Goal: Task Accomplishment & Management: Complete application form

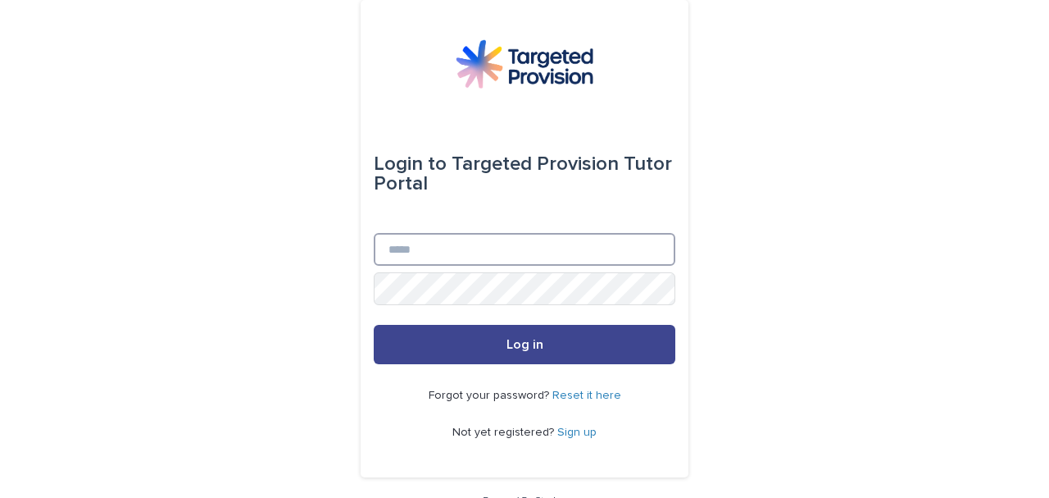
type input "**********"
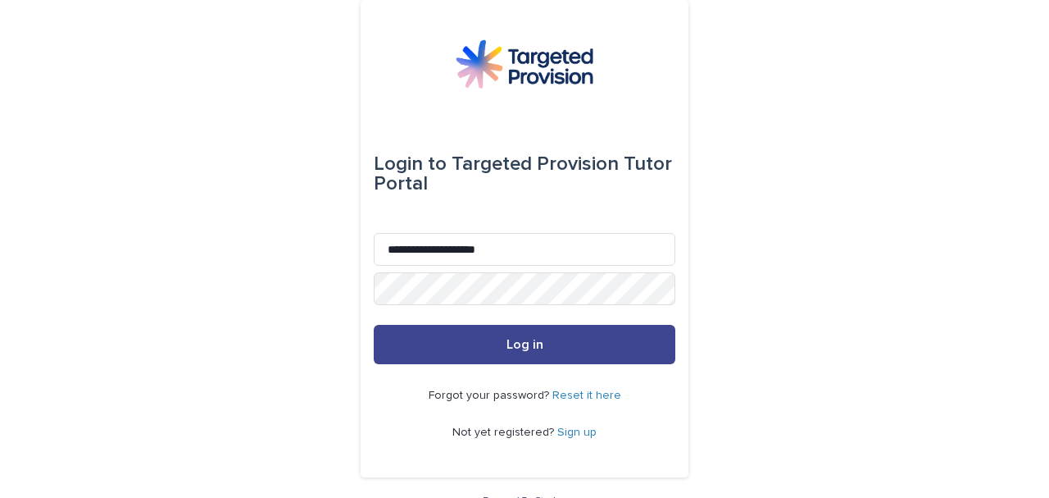
click at [584, 349] on button "Log in" at bounding box center [525, 344] width 302 height 39
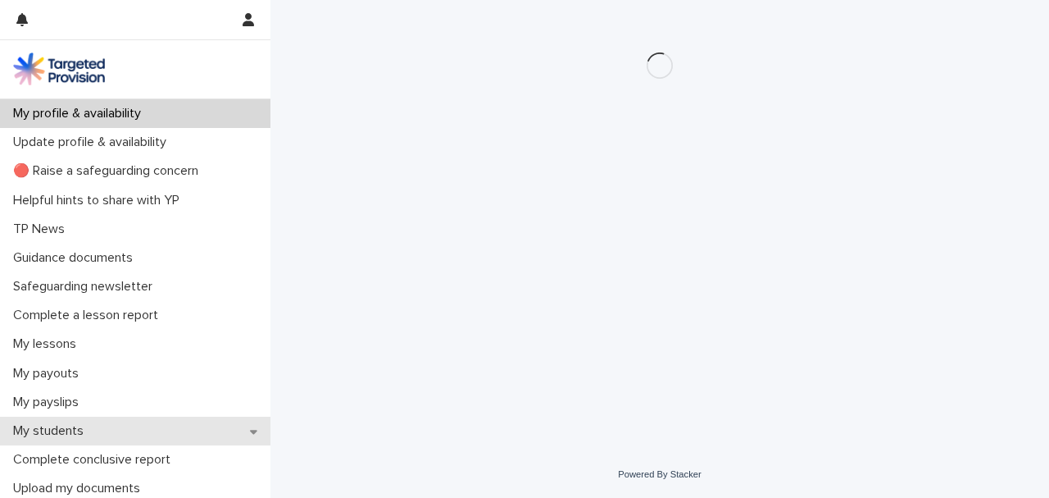
click at [71, 434] on p "My students" at bounding box center [52, 431] width 90 height 16
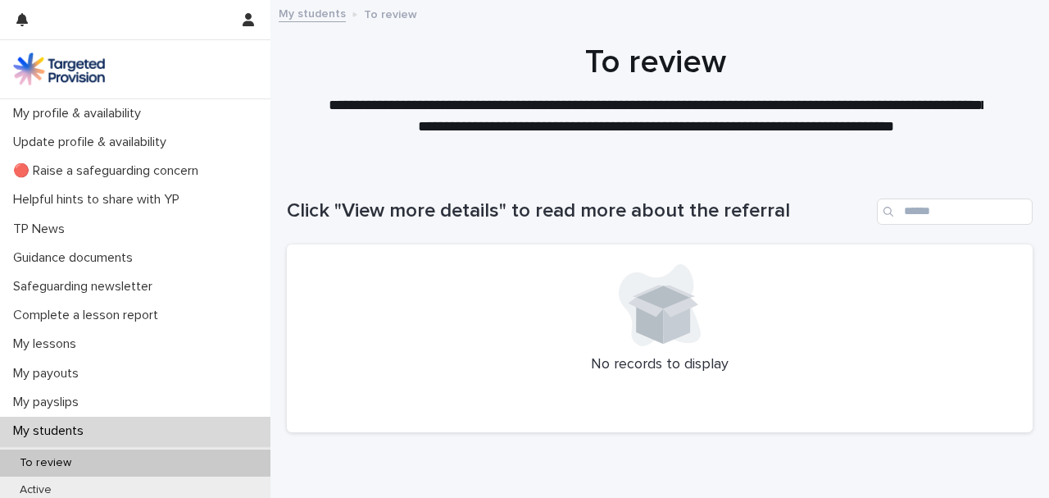
scroll to position [54, 0]
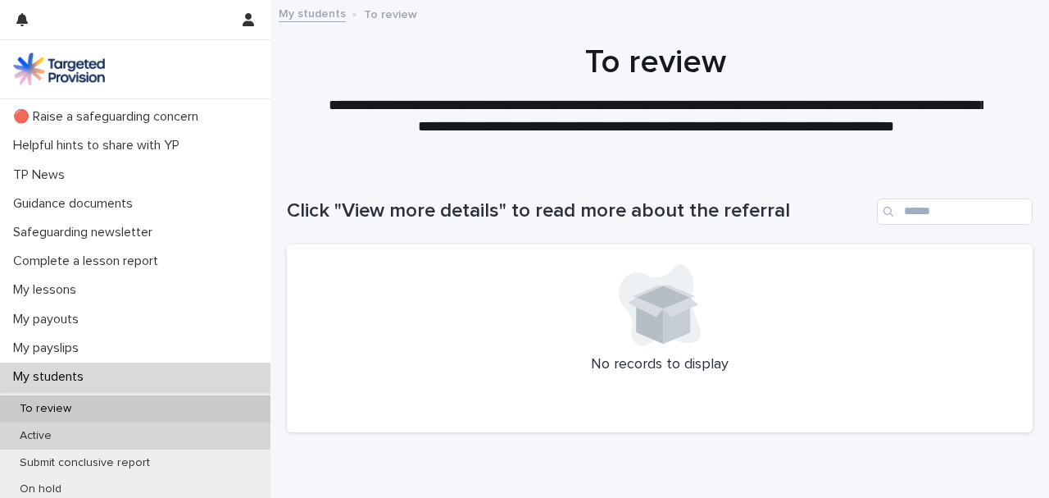
click at [54, 433] on p "Active" at bounding box center [36, 436] width 58 height 14
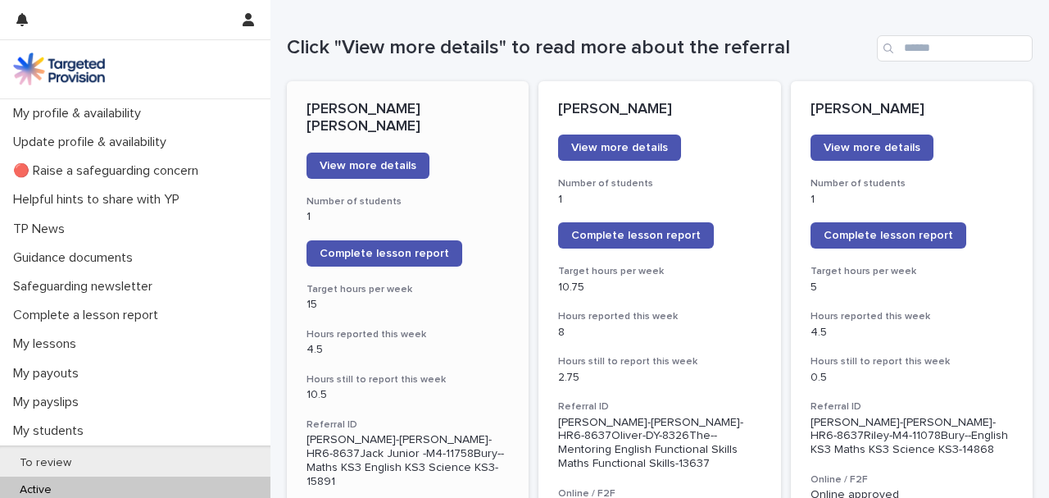
scroll to position [164, 0]
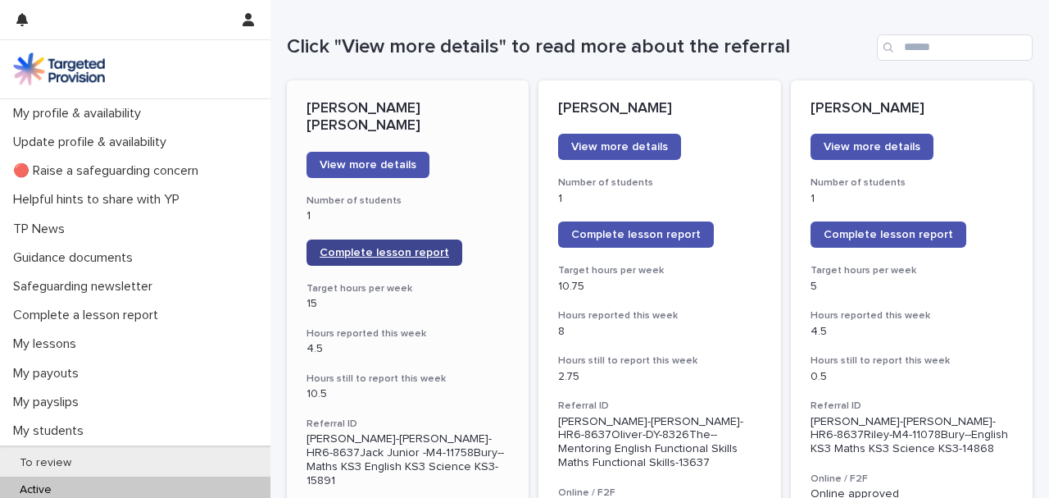
click at [375, 241] on link "Complete lesson report" at bounding box center [385, 252] width 156 height 26
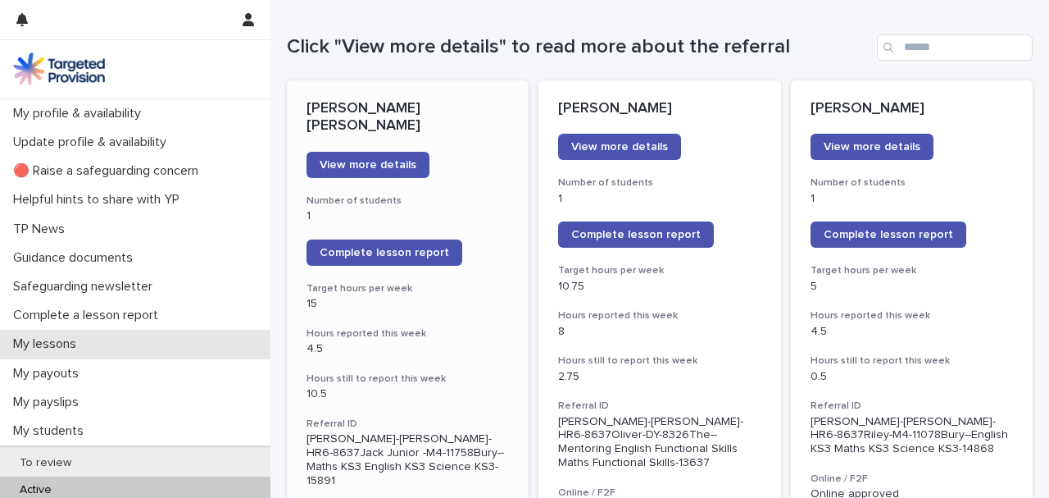
click at [77, 339] on p "My lessons" at bounding box center [48, 344] width 83 height 16
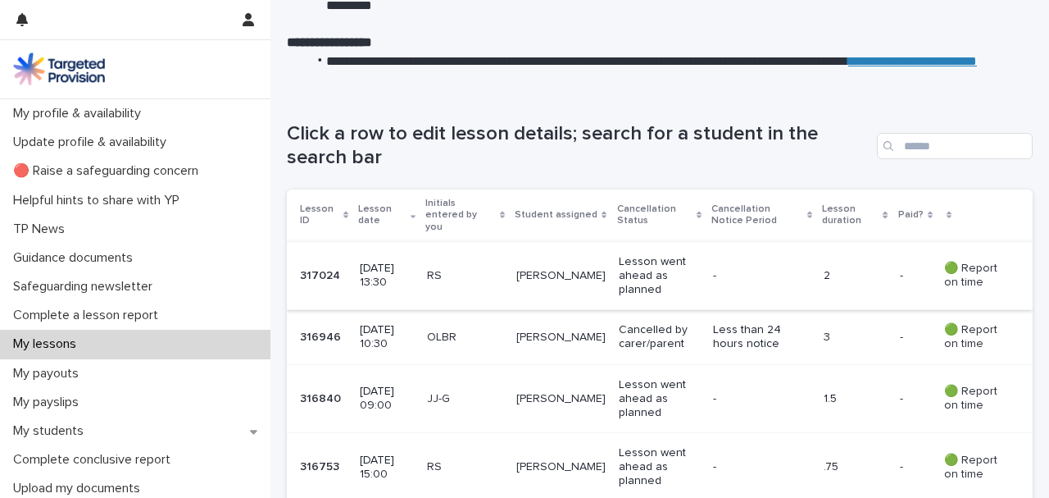
scroll to position [218, 0]
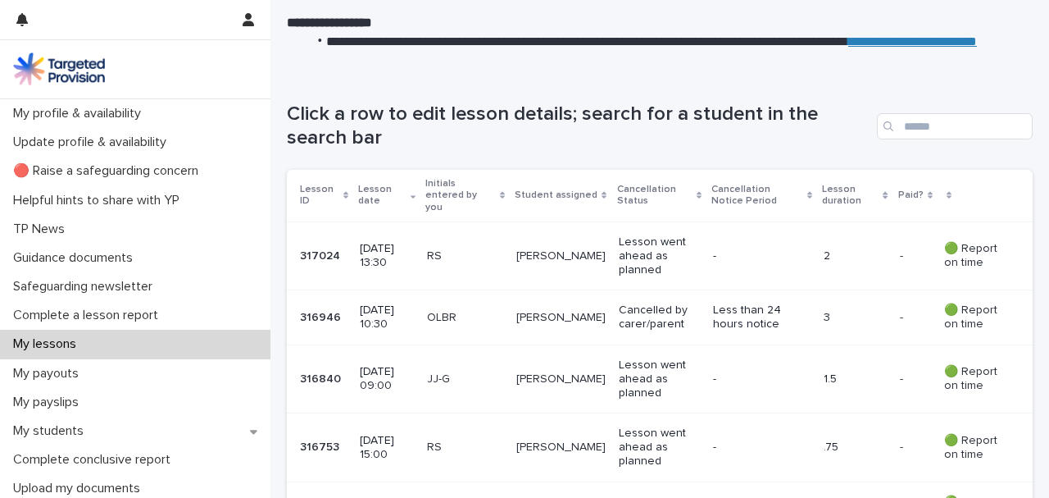
click at [641, 361] on p "Lesson went ahead as planned" at bounding box center [659, 378] width 81 height 41
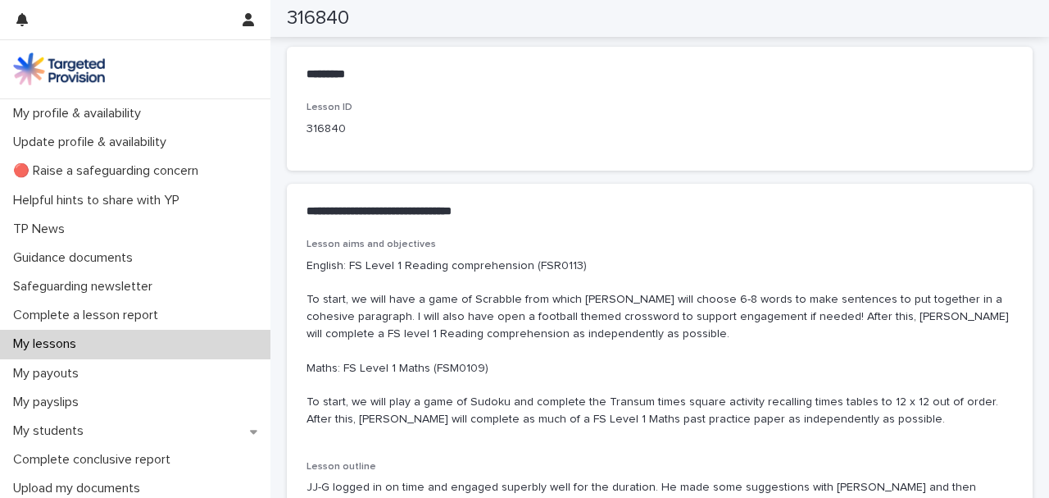
scroll to position [929, 0]
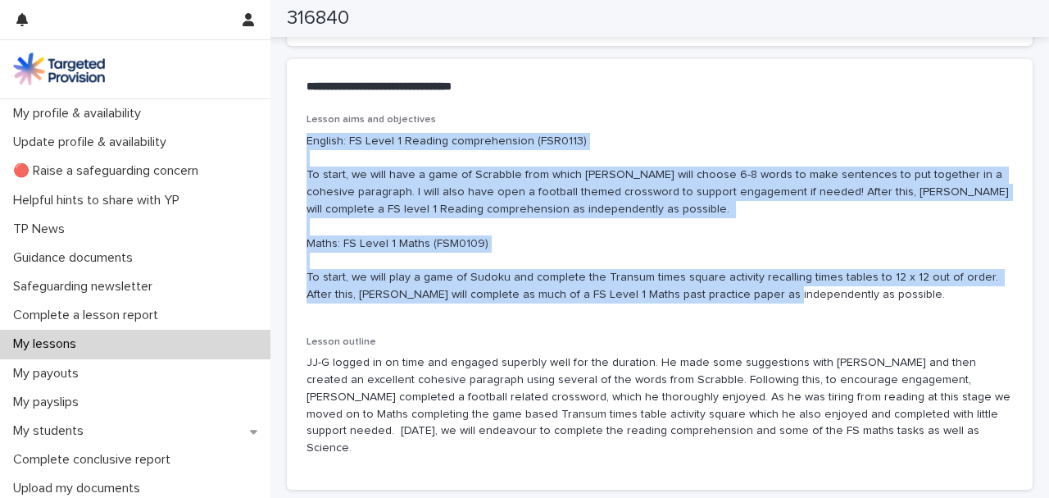
drag, startPoint x: 307, startPoint y: 138, endPoint x: 859, endPoint y: 295, distance: 574.5
click at [859, 295] on p "English: FS Level 1 Reading comprehension (FSR0113) To start, we will have a ga…" at bounding box center [660, 218] width 707 height 171
copy p "English: FS Level 1 Reading comprehension (FSR0113) To start, we will have a ga…"
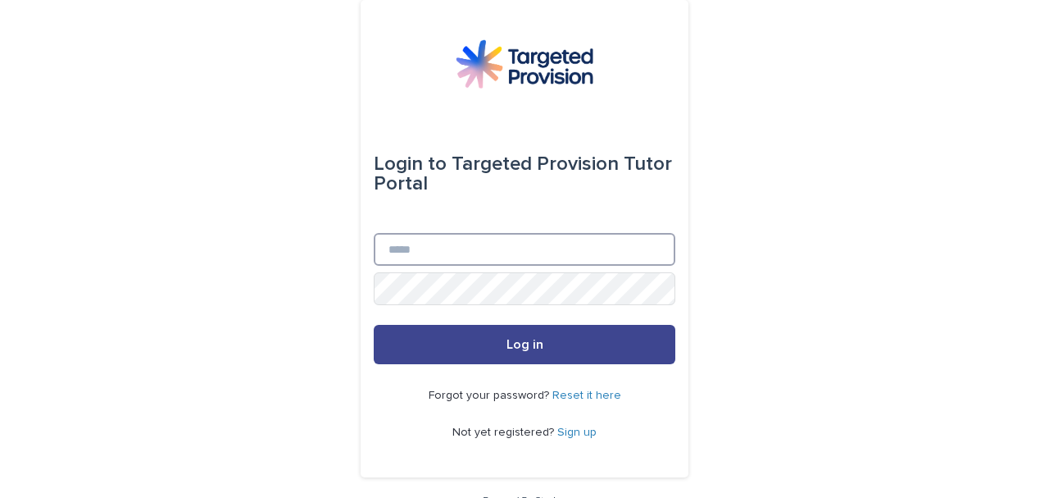
type input "**********"
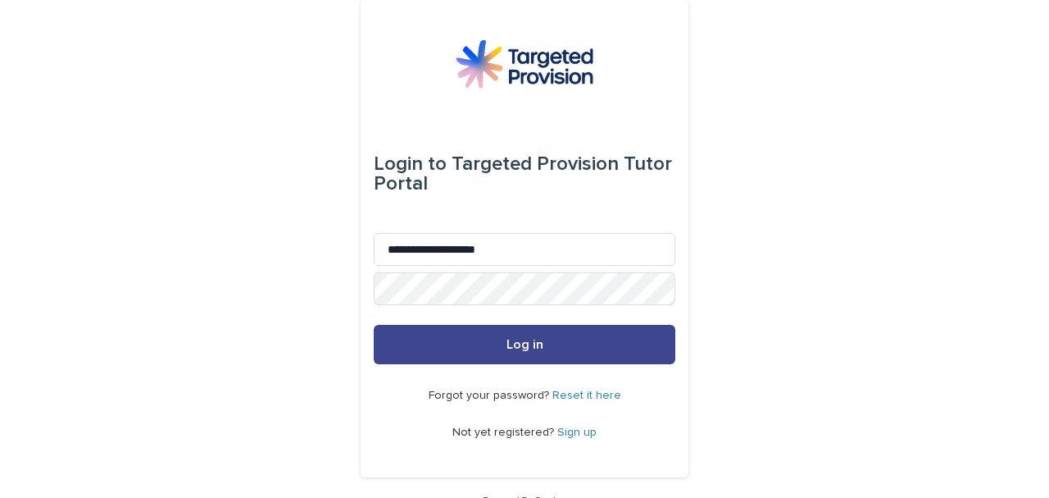
click at [536, 346] on span "Log in" at bounding box center [525, 344] width 37 height 13
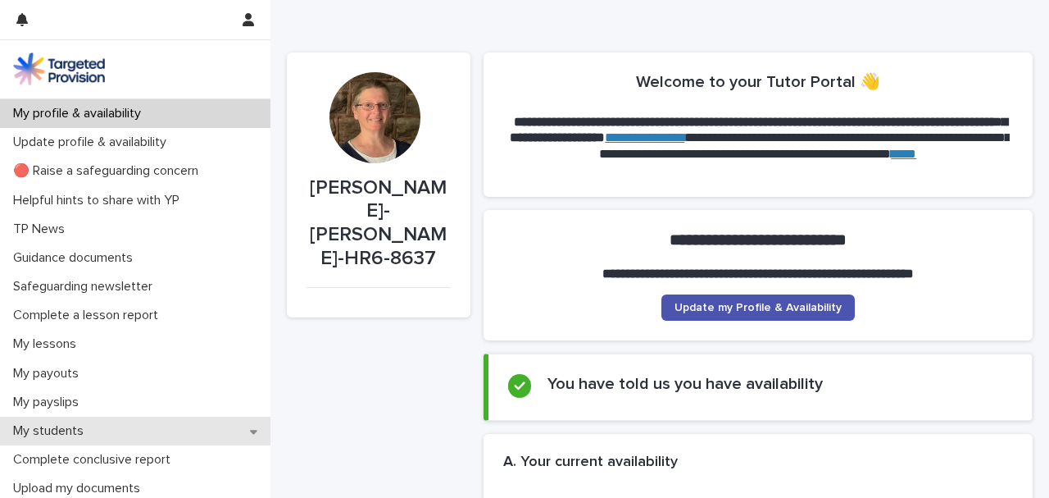
click at [76, 431] on p "My students" at bounding box center [52, 431] width 90 height 16
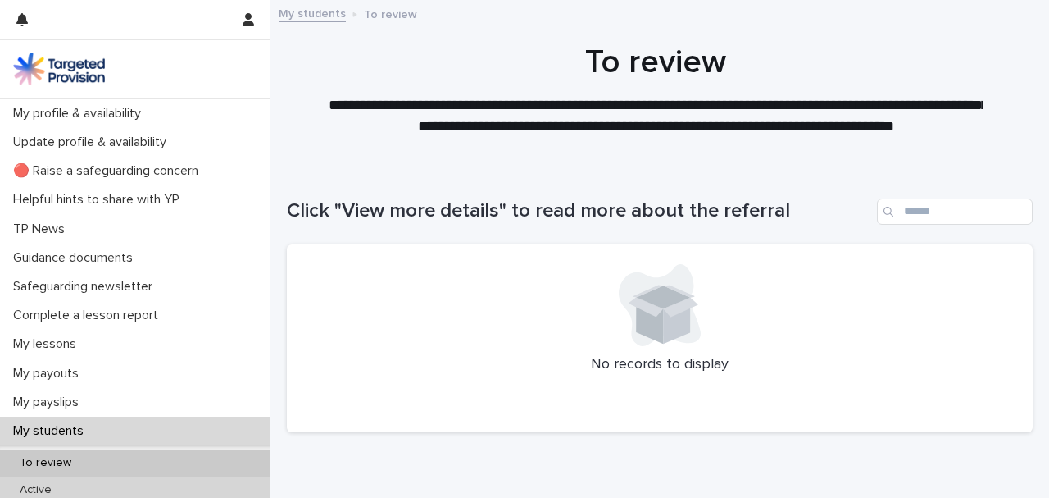
click at [71, 488] on div "Active" at bounding box center [135, 489] width 271 height 27
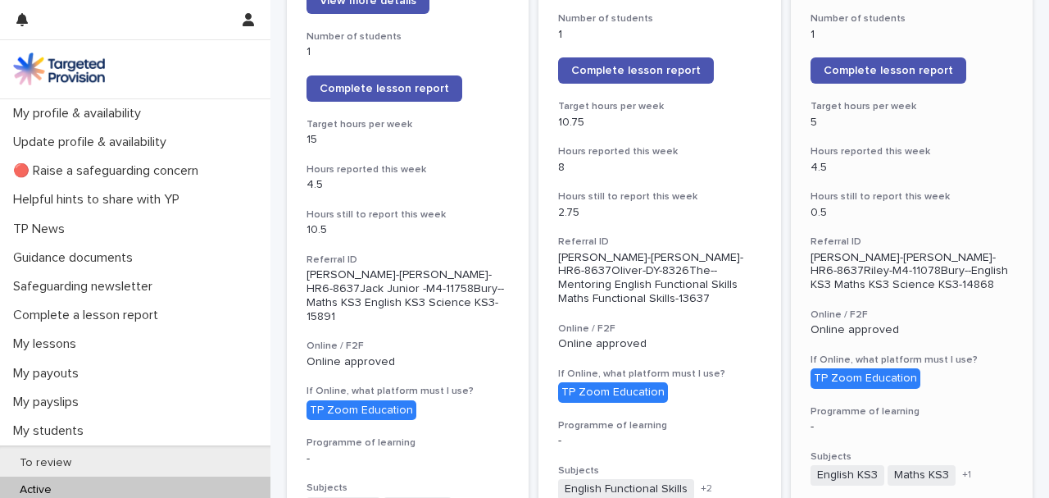
scroll to position [273, 0]
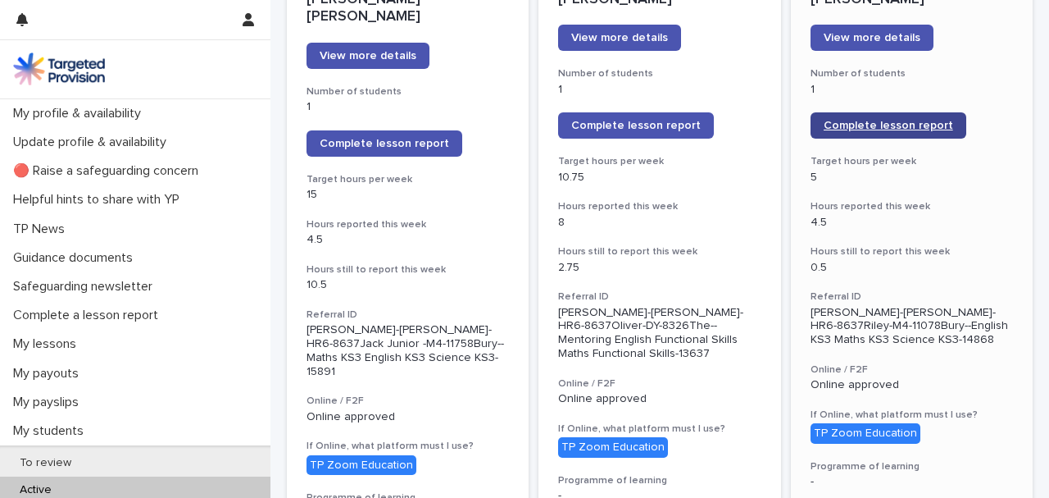
click at [887, 129] on span "Complete lesson report" at bounding box center [889, 125] width 130 height 11
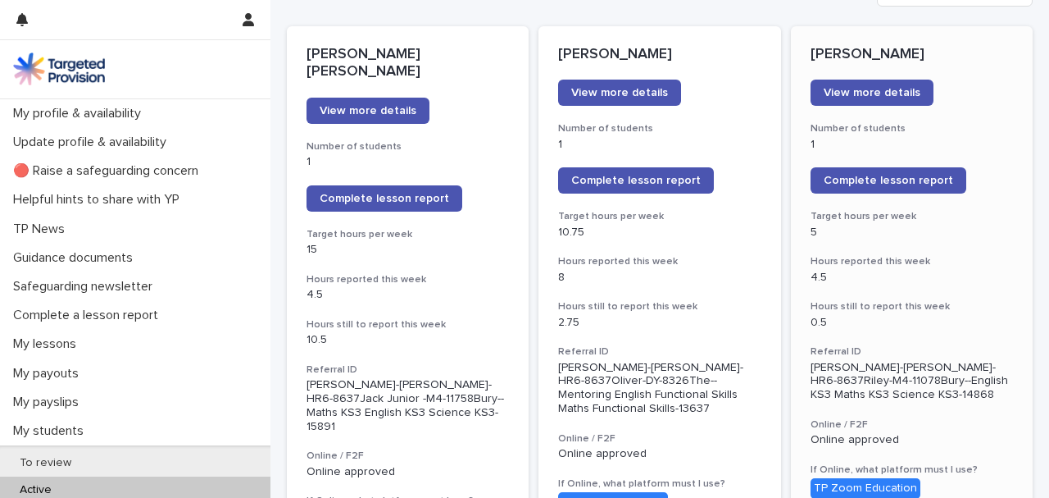
scroll to position [164, 0]
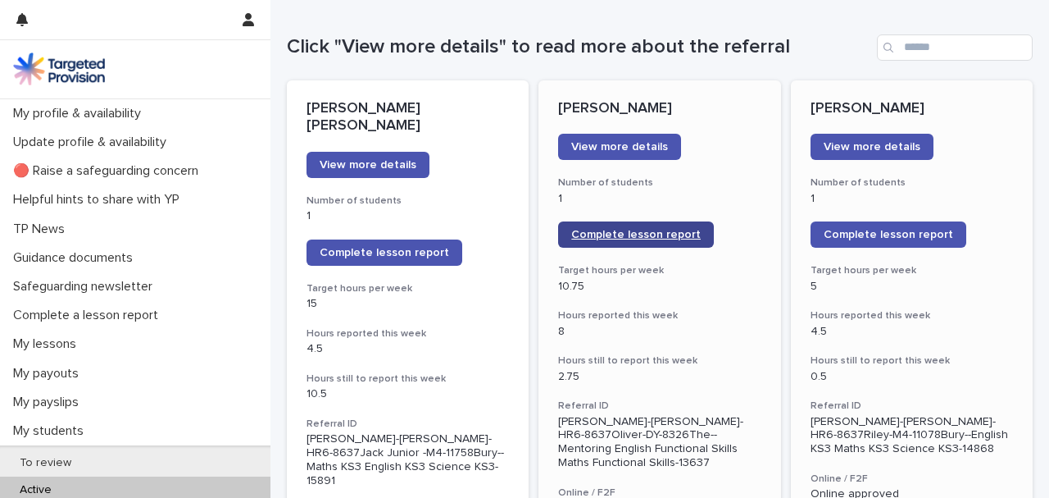
click at [627, 235] on span "Complete lesson report" at bounding box center [636, 234] width 130 height 11
